Goal: Task Accomplishment & Management: Manage account settings

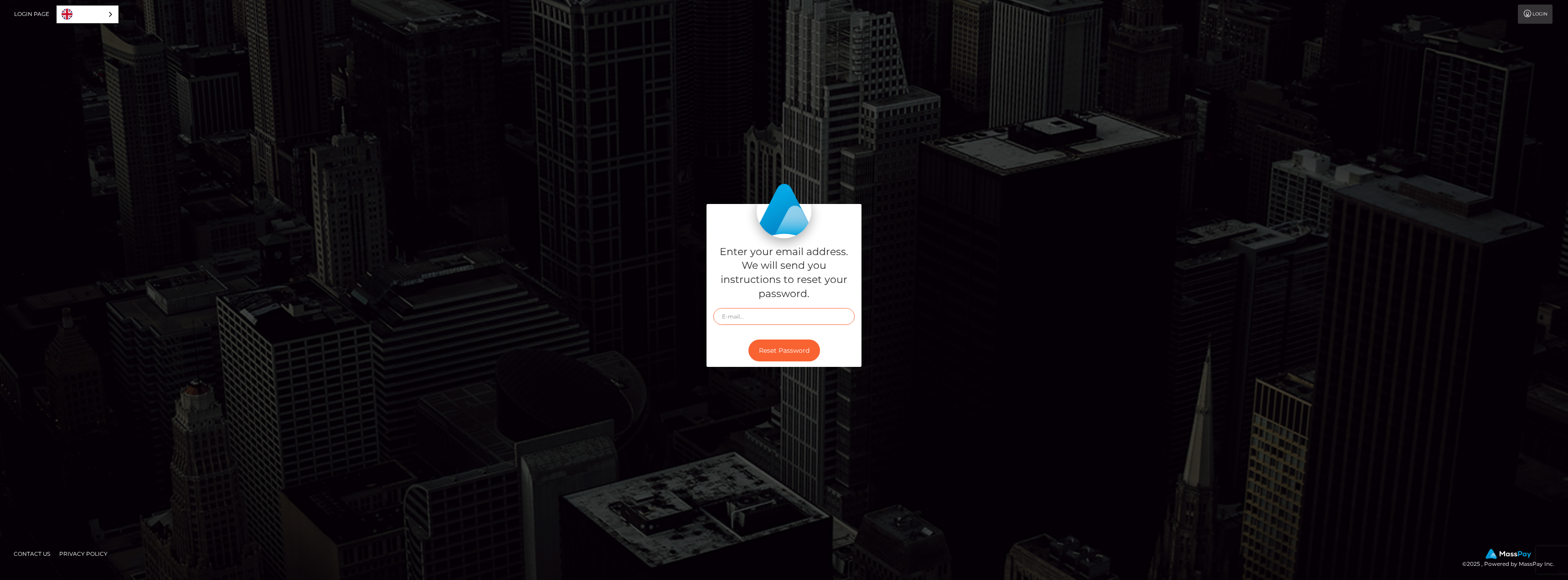
click at [739, 317] on input "text" at bounding box center [784, 316] width 141 height 17
type input "kim_grunge@hotmail.com"
click at [800, 353] on button "Reset Password" at bounding box center [785, 351] width 72 height 22
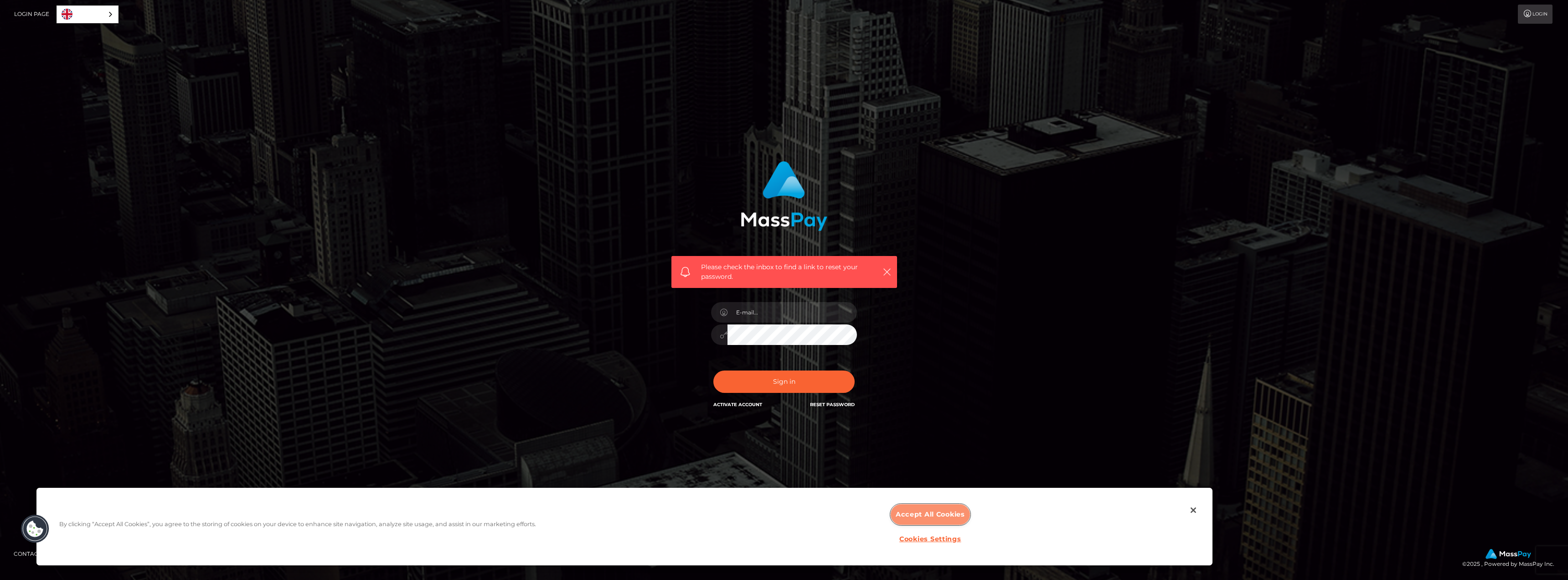
click at [943, 517] on button "Accept All Cookies" at bounding box center [931, 514] width 80 height 20
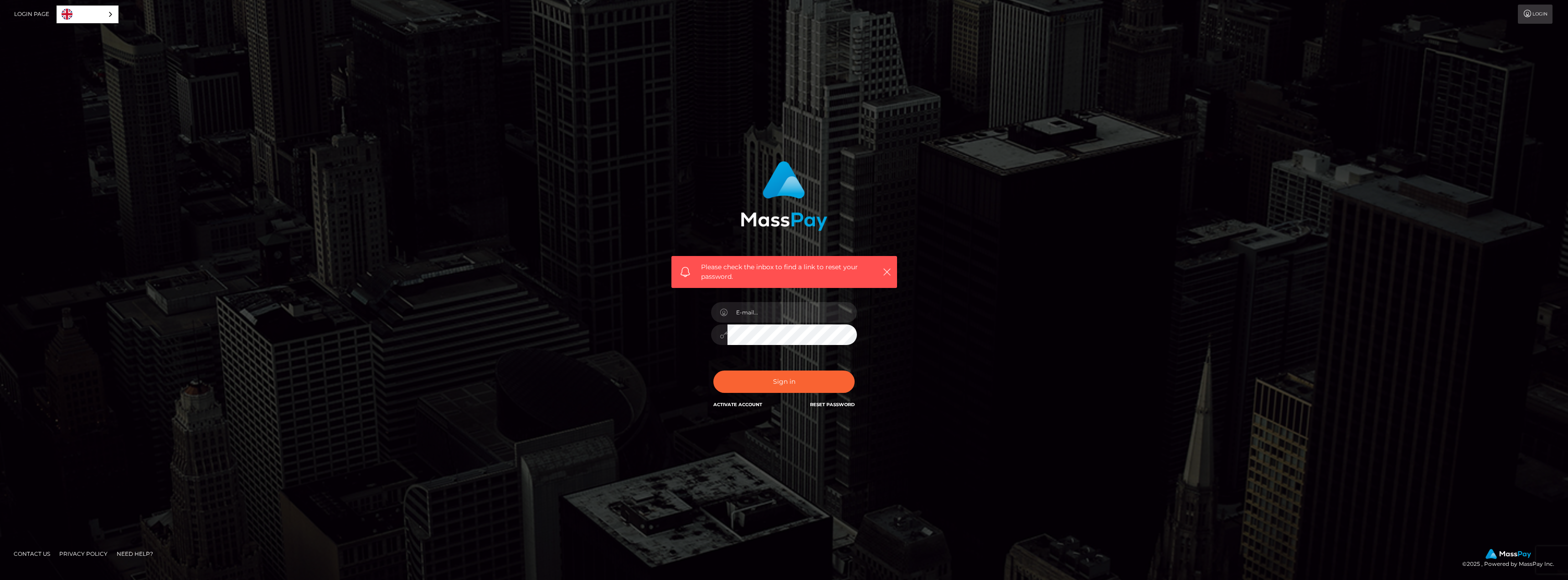
click at [1531, 8] on link "Login" at bounding box center [1535, 14] width 35 height 19
